Goal: Task Accomplishment & Management: Manage account settings

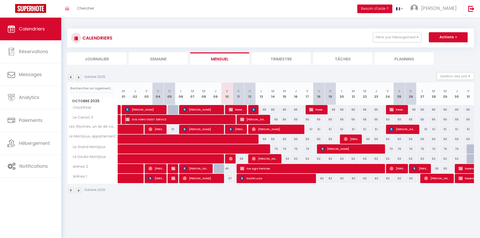
click at [191, 119] on span "AOS AGRO OUEST SERVICE" at bounding box center [180, 120] width 108 height 10
select select "OK"
select select "KO"
select select "0"
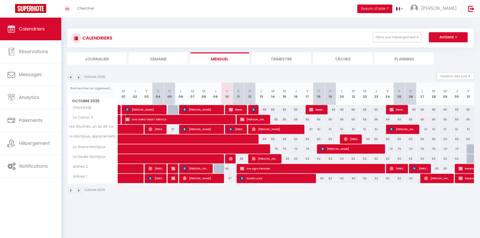
select select "1"
select select
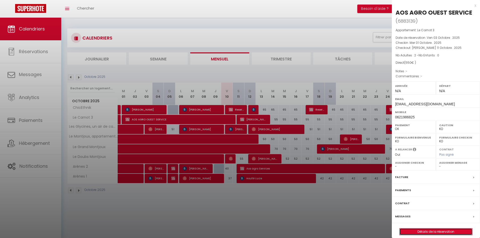
click at [425, 234] on link "Détails de la réservation" at bounding box center [436, 232] width 73 height 7
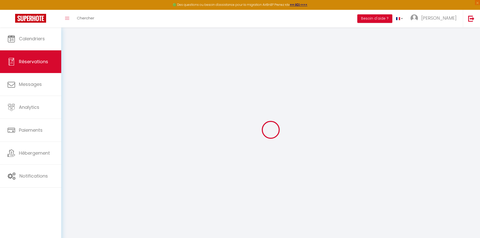
type input "AOS AGRO OUEST"
type input "SERVICE"
type input "resp.secteurest@aos2005.fr"
type input "lecoquet25@yahoo.com"
type input "0621986825"
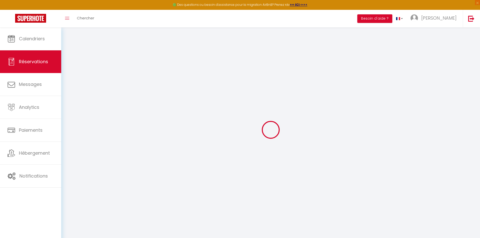
type input "29400"
type input "[STREET_ADDRESS]"
type input "Landivisiau"
select select "FR"
select select "37793"
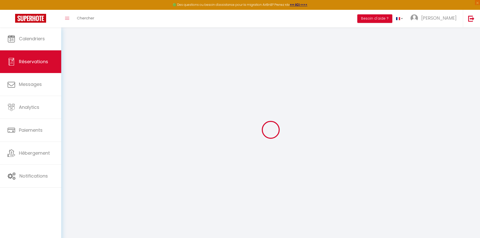
select select "1"
type input "Mer 01 Octobre 2025"
select select
type input "Sam 11 Octobre 2025"
select select
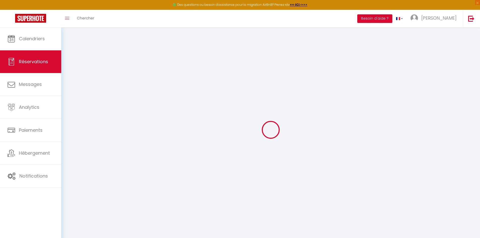
type input "2"
select select "12"
select select
type input "550"
checkbox input "false"
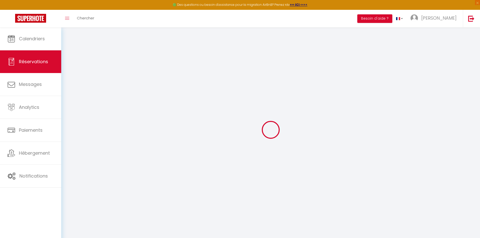
type input "0"
select select
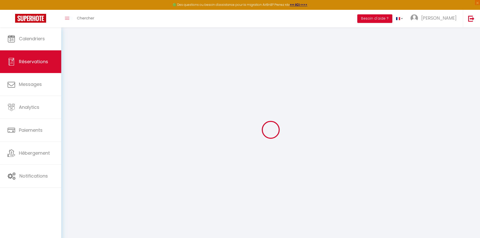
select select
select select "14"
checkbox input "false"
select select
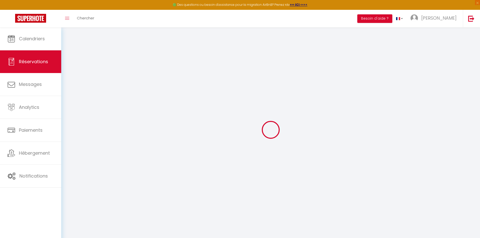
checkbox input "false"
select select
checkbox input "false"
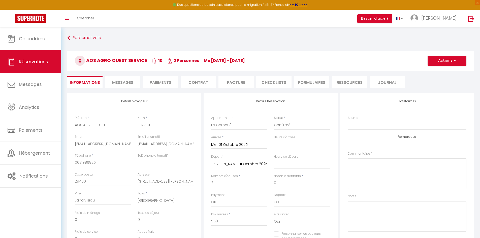
select select
checkbox input "false"
select select
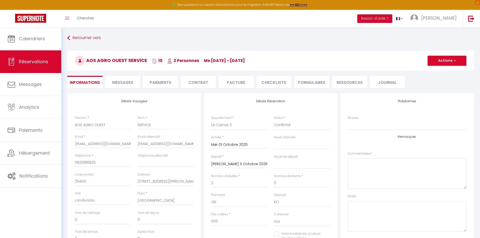
click at [162, 82] on li "Paiements" at bounding box center [160, 82] width 35 height 12
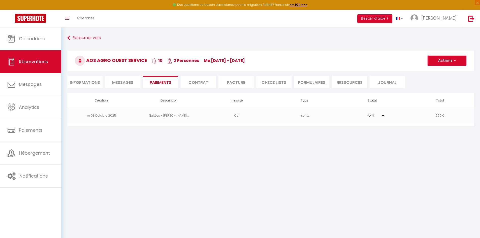
click at [451, 63] on button "Actions" at bounding box center [447, 61] width 39 height 10
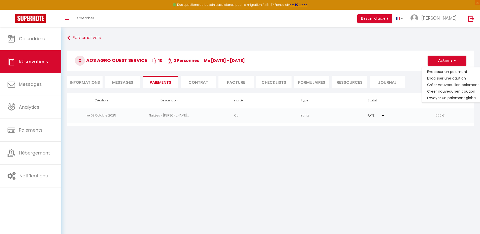
drag, startPoint x: 416, startPoint y: 180, endPoint x: 382, endPoint y: 174, distance: 35.1
click at [416, 180] on body "🟢 Des questions ou besoin d'assistance pour la migration AirBnB? Prenez rdv >>>…" at bounding box center [240, 144] width 480 height 234
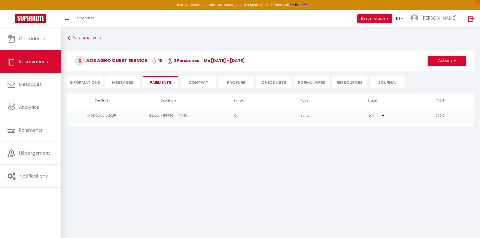
click at [231, 83] on li "Facture" at bounding box center [236, 82] width 35 height 12
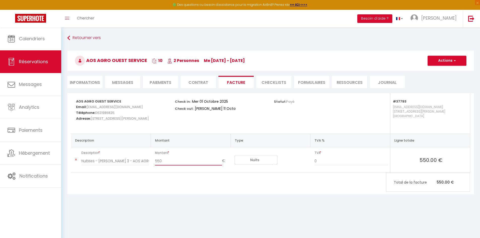
click at [177, 163] on input "550" at bounding box center [188, 161] width 67 height 9
click at [454, 65] on button "Actions" at bounding box center [447, 61] width 39 height 10
click at [449, 77] on link "Aperçu et éditer" at bounding box center [443, 78] width 42 height 7
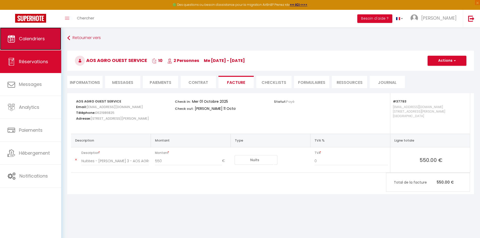
click at [23, 34] on link "Calendriers" at bounding box center [30, 38] width 61 height 23
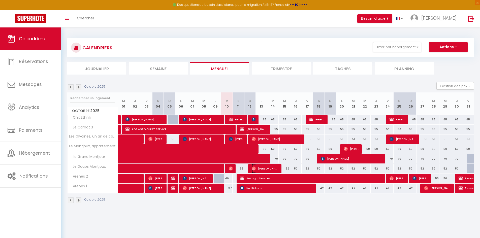
click at [271, 173] on span "Maxime Kaci" at bounding box center [265, 169] width 27 height 10
select select "OK"
select select "0"
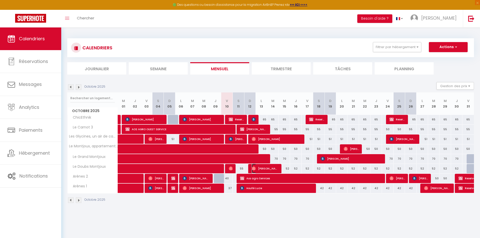
select select "1"
select select
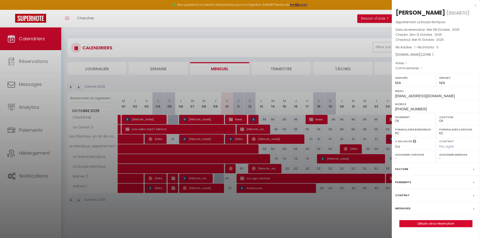
click at [476, 7] on div "x" at bounding box center [434, 6] width 84 height 6
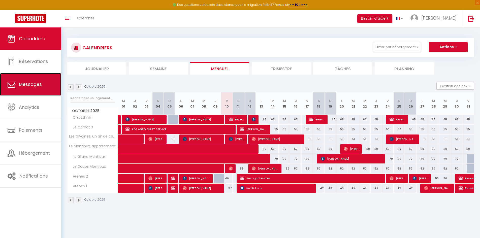
click at [36, 84] on span "Messages" at bounding box center [30, 84] width 23 height 6
select select "message"
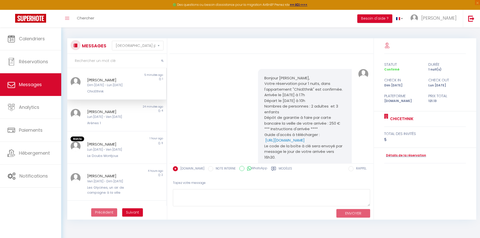
scroll to position [914, 0]
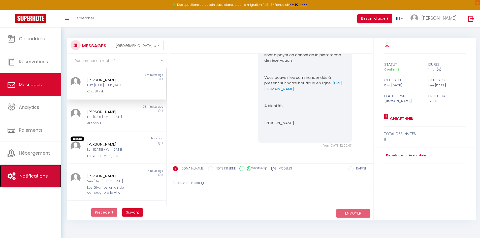
click at [33, 175] on span "Notifications" at bounding box center [33, 176] width 28 height 6
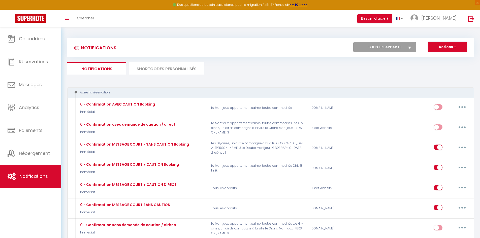
click at [461, 49] on button "Actions" at bounding box center [447, 47] width 39 height 10
click at [387, 68] on ul "Notifications SHORTCODES PERSONNALISÉS" at bounding box center [270, 68] width 407 height 12
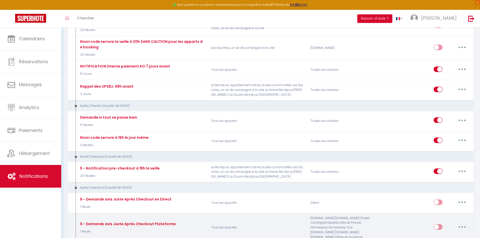
scroll to position [479, 0]
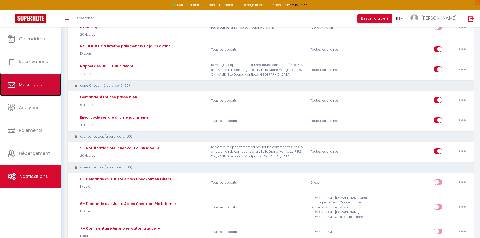
click at [20, 77] on link "Messages" at bounding box center [30, 84] width 61 height 23
select select "message"
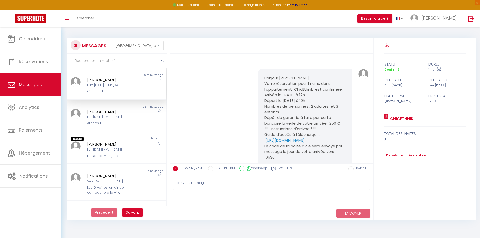
scroll to position [914, 0]
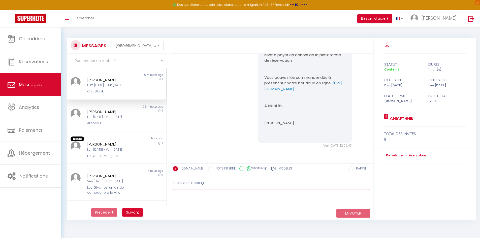
click at [346, 201] on textarea at bounding box center [271, 197] width 197 height 17
click at [279, 166] on div "Booking.com NOTE INTERNE WhatsApp Modèles" at bounding box center [254, 169] width 163 height 11
click at [279, 168] on label "Modèles" at bounding box center [285, 169] width 13 height 6
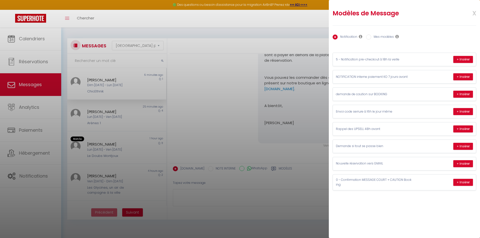
click at [374, 39] on label "Mes modèles" at bounding box center [382, 38] width 23 height 6
click at [371, 39] on input "Mes modèles" at bounding box center [368, 37] width 5 height 5
radio input "true"
radio input "false"
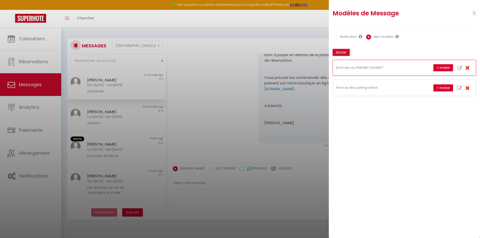
click at [374, 67] on p "Envoi lien du PARKING CHASNOT" at bounding box center [374, 68] width 76 height 5
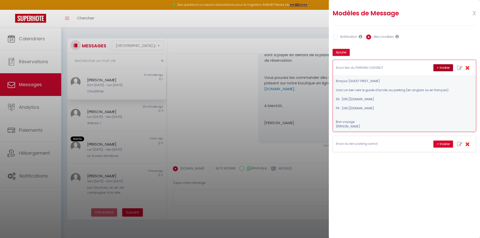
click at [441, 67] on button "+ Insérer" at bounding box center [444, 67] width 20 height 7
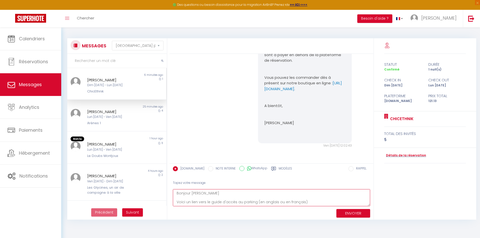
click at [338, 198] on textarea "Bonjour Yang Voici un lien vers le guide d'accès au parking (en anglais ou en f…" at bounding box center [271, 197] width 197 height 17
drag, startPoint x: 206, startPoint y: 192, endPoint x: 145, endPoint y: 186, distance: 61.3
click at [147, 187] on div "MESSAGES Trier par date de réservation Trier par date de message Non lu 6 minut…" at bounding box center [270, 128] width 413 height 181
type textarea "Voici un lien vers le guide d'accès au parking (en anglais ou en français) EN :…"
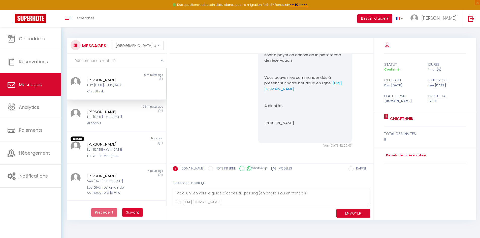
click at [271, 168] on icon at bounding box center [273, 169] width 5 height 4
radio input "true"
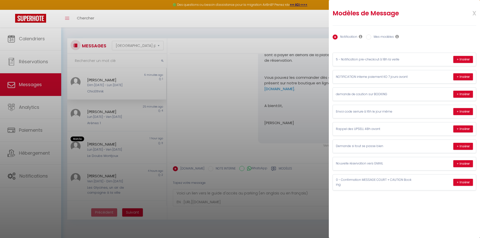
click at [382, 32] on div "Notification Mes modèles" at bounding box center [405, 37] width 144 height 11
click at [382, 36] on label "Mes modèles" at bounding box center [382, 38] width 23 height 6
click at [371, 36] on input "Mes modèles" at bounding box center [368, 37] width 5 height 5
radio input "true"
radio input "false"
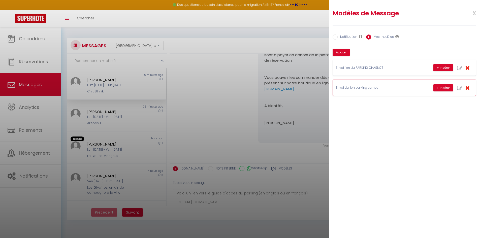
click at [373, 88] on p "Envoi du lien parking carnot" at bounding box center [374, 87] width 76 height 5
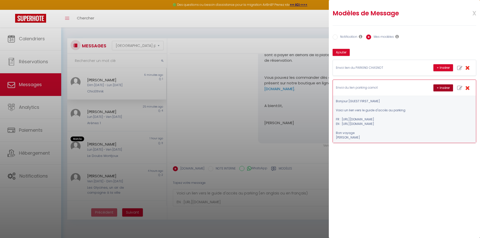
click at [445, 86] on button "+ Insérer" at bounding box center [444, 87] width 20 height 7
type textarea "Voici un lien vers le guide d'accès au parking (en anglais ou en français) EN :…"
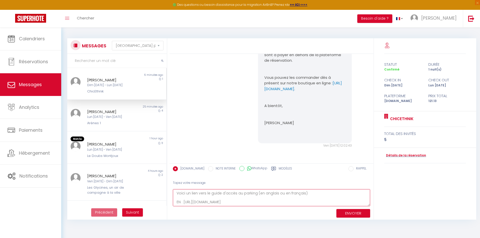
click at [249, 197] on textarea "Voici un lien vers le guide d'accès au parking (en anglais ou en français) EN :…" at bounding box center [271, 197] width 197 height 17
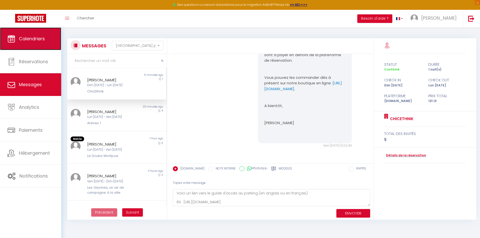
click at [34, 37] on span "Calendriers" at bounding box center [32, 39] width 26 height 6
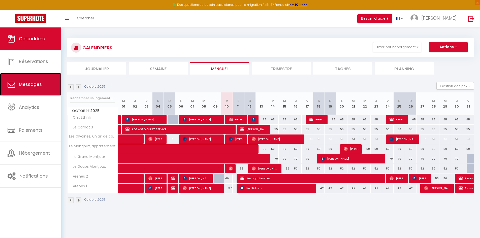
click at [42, 89] on link "Messages" at bounding box center [30, 84] width 61 height 23
select select "message"
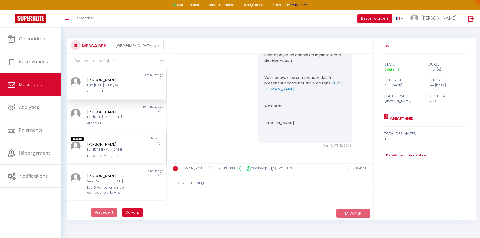
click at [128, 145] on div "Julien Bardollet" at bounding box center [112, 144] width 51 height 6
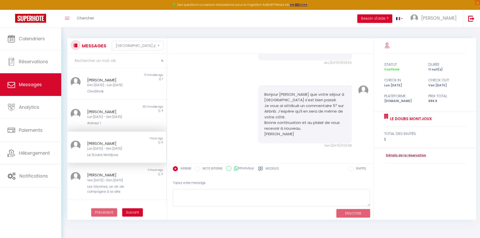
click at [266, 168] on label "Modèles" at bounding box center [272, 169] width 13 height 6
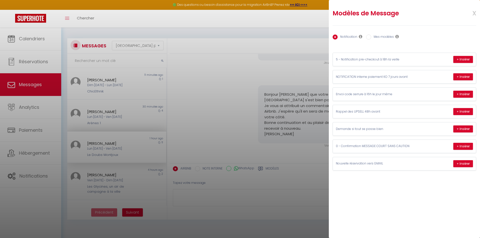
click at [390, 37] on label "Mes modèles" at bounding box center [382, 38] width 23 height 6
click at [371, 37] on input "Mes modèles" at bounding box center [368, 37] width 5 height 5
radio input "true"
radio input "false"
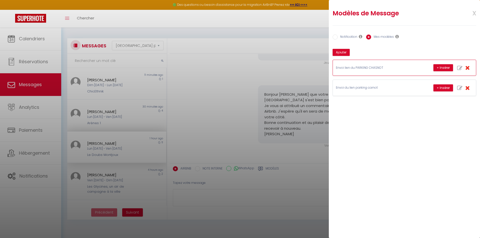
click at [369, 69] on p "Envoi lien du PARKING CHASNOT" at bounding box center [374, 68] width 76 height 5
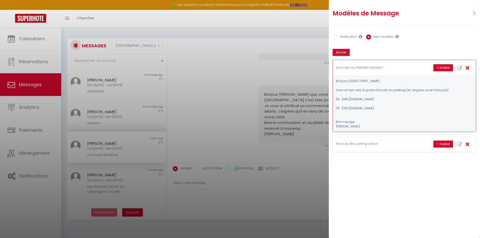
click at [354, 129] on pre "Bonjour [GUEST:FIRST_NAME] Voici un lien vers le guide d'accès au parking (en a…" at bounding box center [392, 104] width 113 height 50
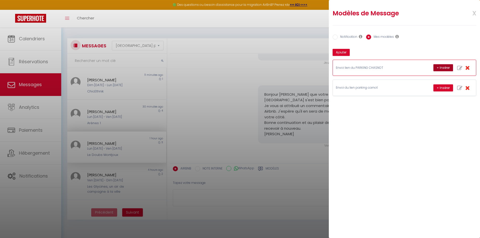
click at [439, 69] on button "+ Insérer" at bounding box center [444, 67] width 20 height 7
type textarea "Bonjour Julien Voici un lien vers le guide d'accès au parking (en anglais ou en…"
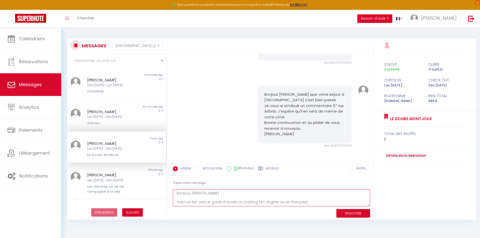
click at [246, 204] on textarea "Bonjour Julien Voici un lien vers le guide d'accès au parking (en anglais ou en…" at bounding box center [271, 197] width 197 height 17
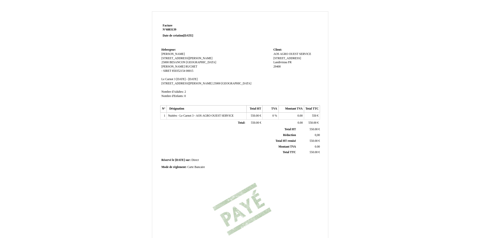
click at [285, 58] on span "[STREET_ADDRESS]" at bounding box center [287, 58] width 28 height 3
click at [198, 80] on span "[DATE] - [DATE]" at bounding box center [186, 79] width 21 height 3
click at [190, 79] on input "[DATE] - [DATE]" at bounding box center [205, 79] width 58 height 5
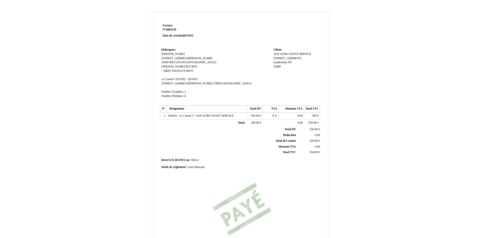
click at [181, 80] on span "[DATE] - [DATE]" at bounding box center [186, 79] width 21 height 3
click at [174, 80] on span "Le Carnot 3" at bounding box center [169, 79] width 14 height 3
type input "Le Carnot"
click at [232, 77] on td "Hebergeur: Hebergeur: [PERSON_NAME] [PERSON_NAME] [STREET_ADDRESS][PERSON_NAME]…" at bounding box center [216, 76] width 112 height 58
click at [196, 80] on span "[DATE] - [DATE]" at bounding box center [184, 79] width 21 height 3
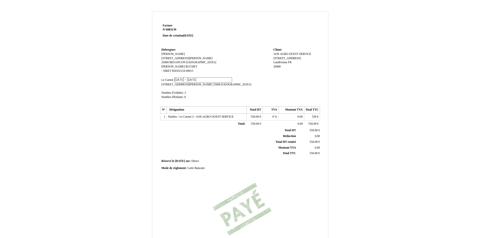
click at [181, 80] on input "[DATE] - [DATE]" at bounding box center [203, 79] width 58 height 5
click at [171, 88] on td "Hebergeur: Hebergeur: [PERSON_NAME] [PERSON_NAME] [STREET_ADDRESS][PERSON_NAME]…" at bounding box center [216, 76] width 112 height 58
click at [196, 78] on span "[DATE] - [DATE]" at bounding box center [184, 79] width 21 height 3
type input "[DATE] - [DATE]"
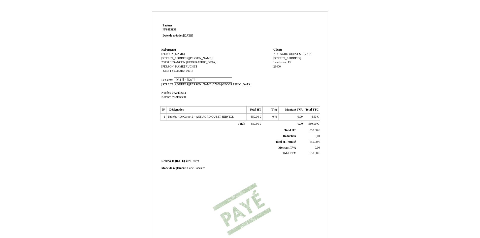
scroll to position [0, 3]
click at [208, 90] on td "Hebergeur: Hebergeur: [PERSON_NAME] [PERSON_NAME] [STREET_ADDRESS][PERSON_NAME]…" at bounding box center [216, 75] width 112 height 57
click at [252, 116] on span "550.00" at bounding box center [255, 115] width 8 height 3
type input "1200"
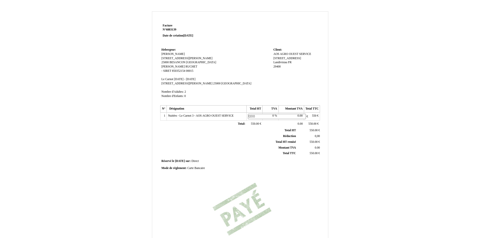
click at [256, 124] on span "550.00" at bounding box center [255, 123] width 8 height 3
type input "1200.00"
click at [312, 120] on td "550.00 550.00 €" at bounding box center [312, 123] width 16 height 8
click at [310, 124] on span "550.00" at bounding box center [313, 122] width 8 height 3
click at [313, 117] on span "550" at bounding box center [314, 115] width 5 height 3
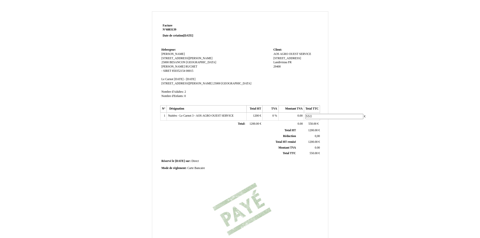
click at [313, 117] on input "550" at bounding box center [334, 116] width 58 height 5
type input "1200"
click at [315, 125] on td "550.00 550.00 €" at bounding box center [312, 123] width 16 height 7
click at [313, 122] on span "550.00" at bounding box center [313, 122] width 8 height 3
click at [0, 0] on input "550.00" at bounding box center [0, 0] width 0 height 0
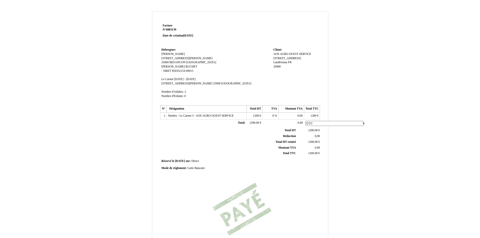
type input "1200"
click at [314, 131] on span "1200.00" at bounding box center [313, 130] width 10 height 3
click at [232, 178] on div "Facture Facture N° 6883139 6883139 Date de création [DATE] Hebergeur: Hebergeur…" at bounding box center [240, 141] width 162 height 238
click at [244, 200] on div "Facture Facture N° 6883139 6883139 Date de création [DATE] Hebergeur: Hebergeur…" at bounding box center [240, 141] width 162 height 238
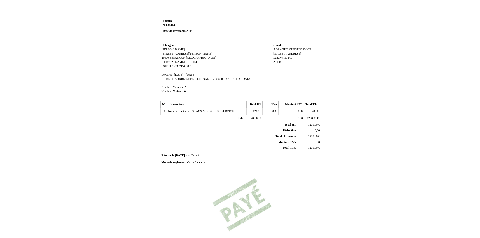
scroll to position [66, 0]
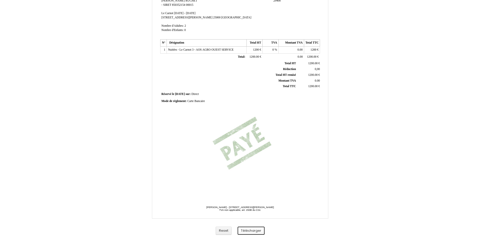
click at [253, 232] on button "Télécharger" at bounding box center [251, 231] width 27 height 8
